Goal: Task Accomplishment & Management: Use online tool/utility

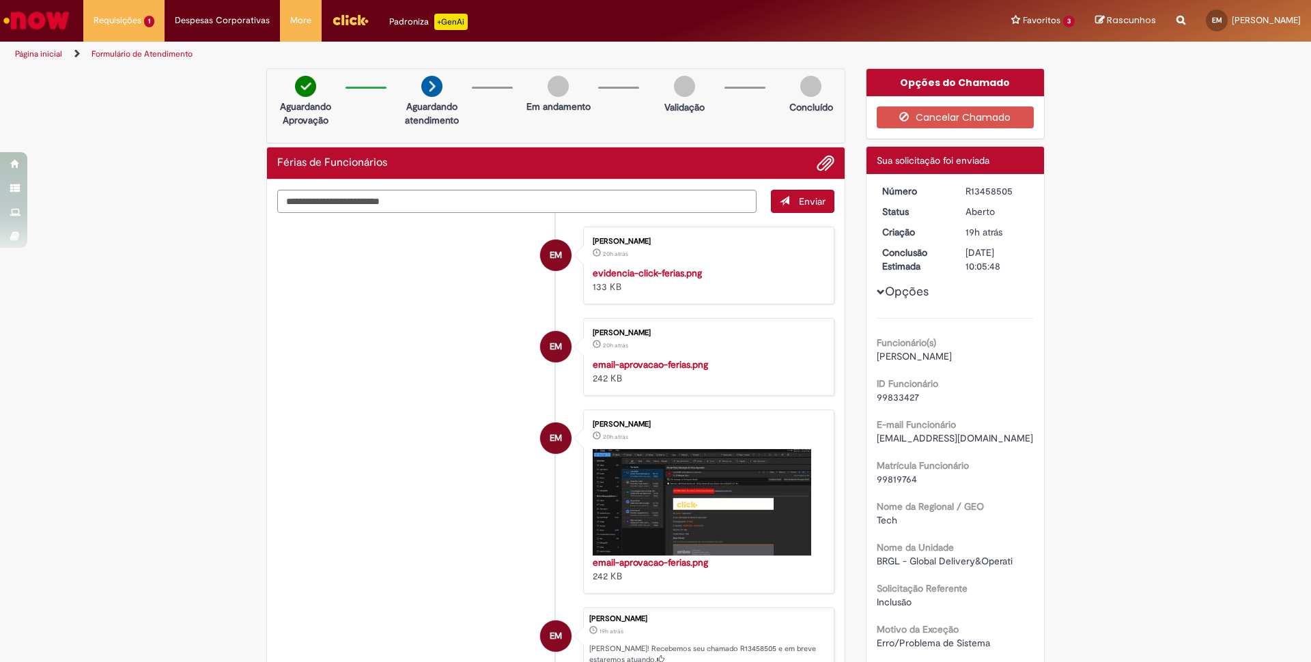
click at [428, 86] on img at bounding box center [431, 86] width 21 height 21
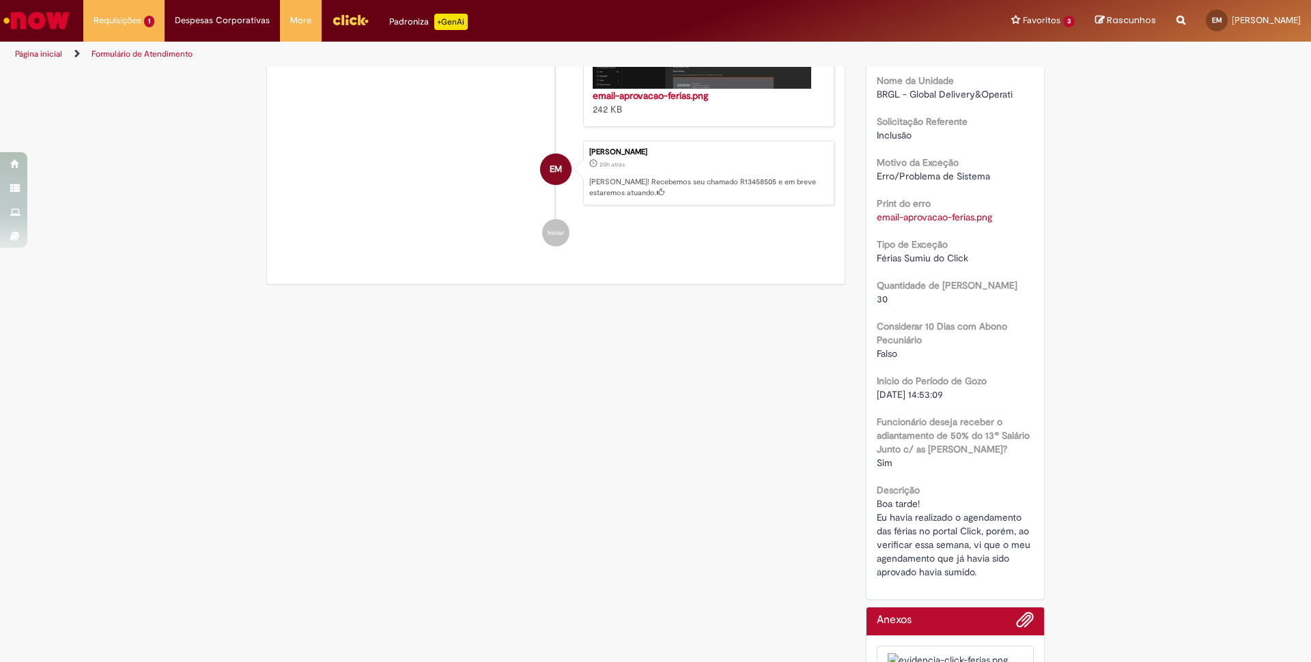
scroll to position [748, 0]
